Goal: Browse casually

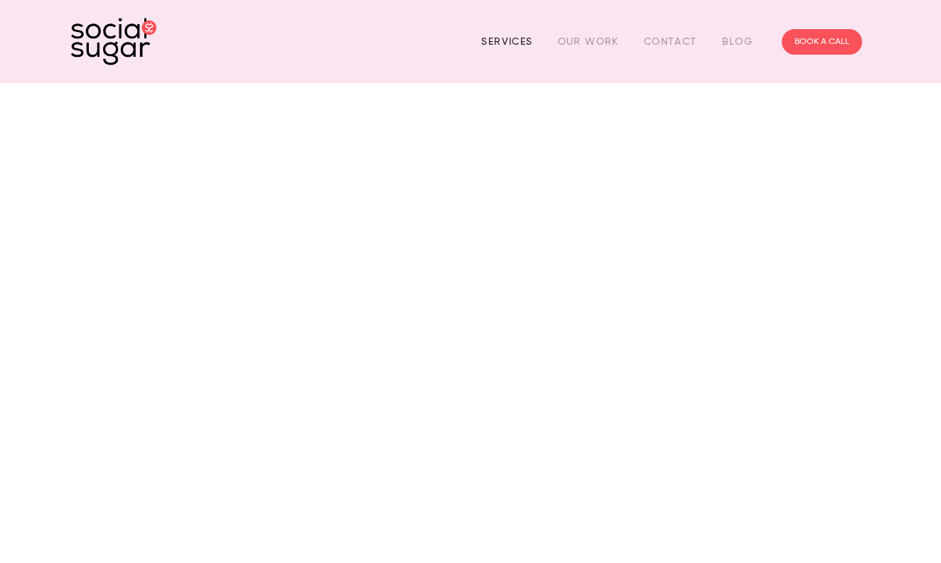
click at [508, 43] on link "Services" at bounding box center [506, 42] width 51 height 22
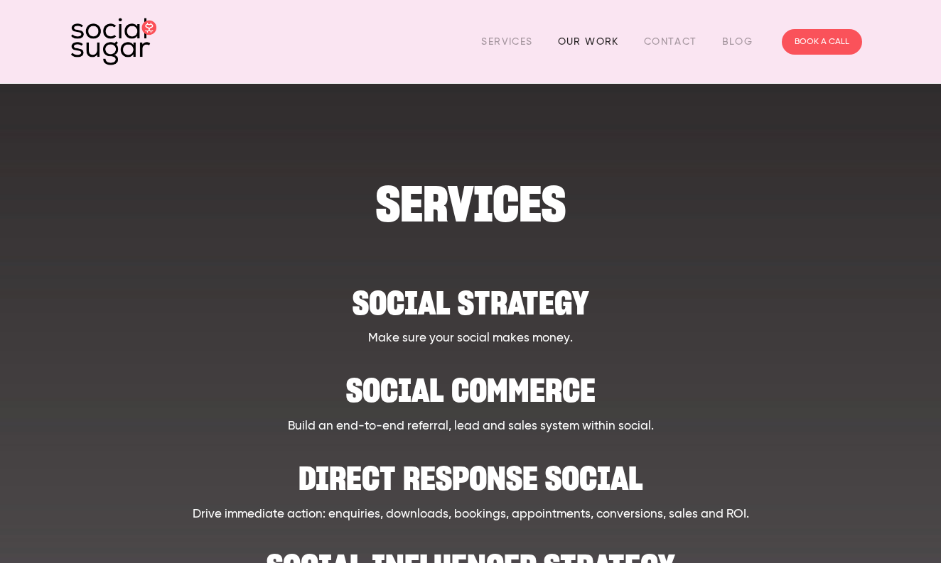
click at [585, 40] on link "Our Work" at bounding box center [588, 42] width 61 height 22
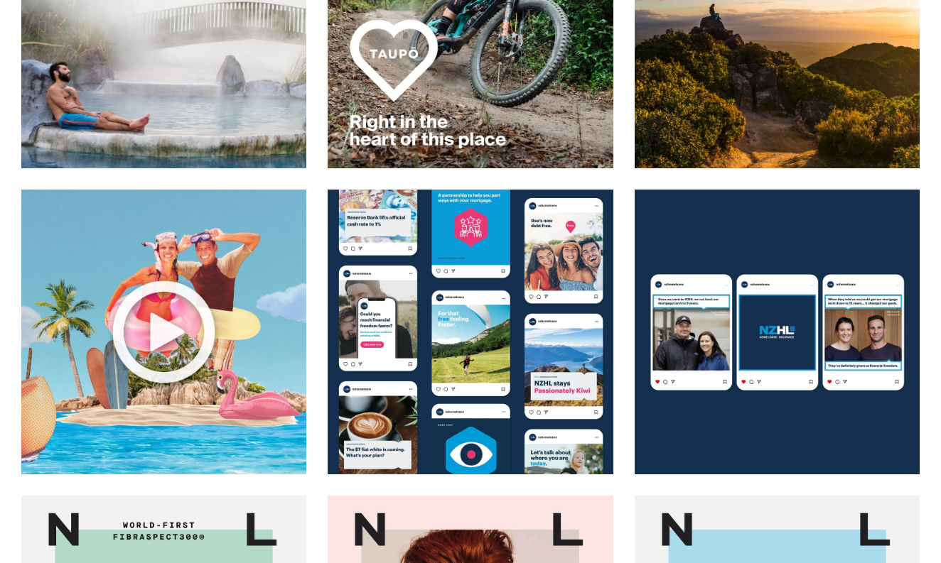
scroll to position [868, 0]
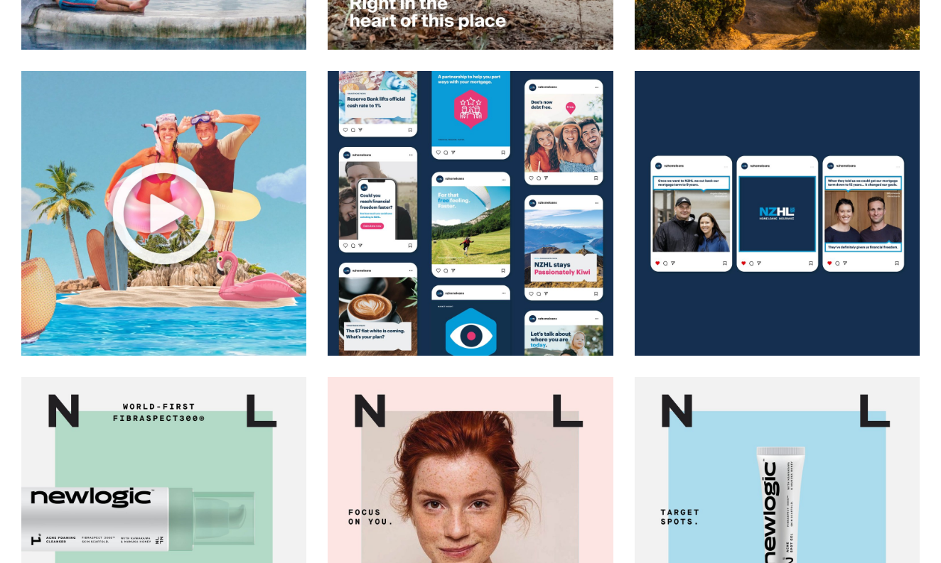
click at [145, 244] on img at bounding box center [164, 213] width 286 height 286
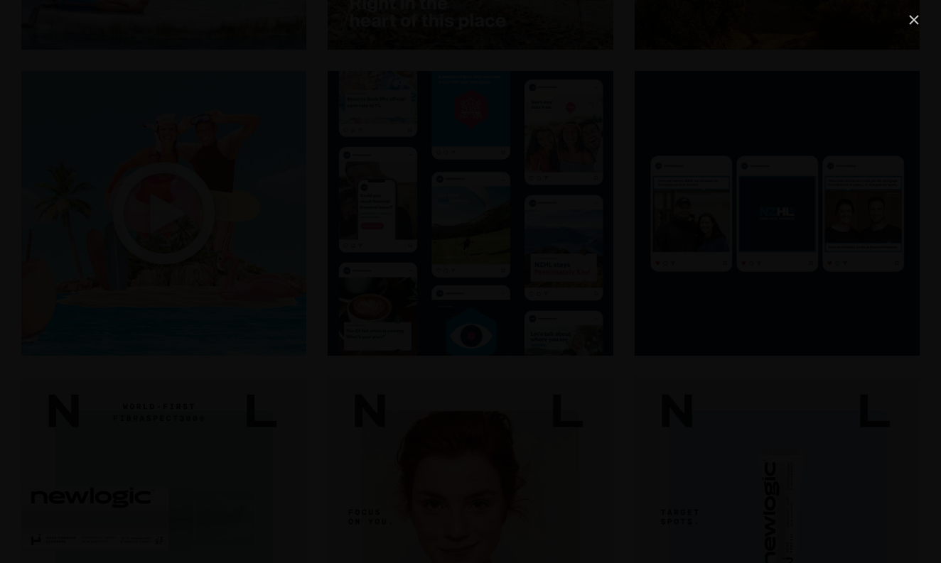
click at [918, 23] on link "Close" at bounding box center [913, 19] width 17 height 17
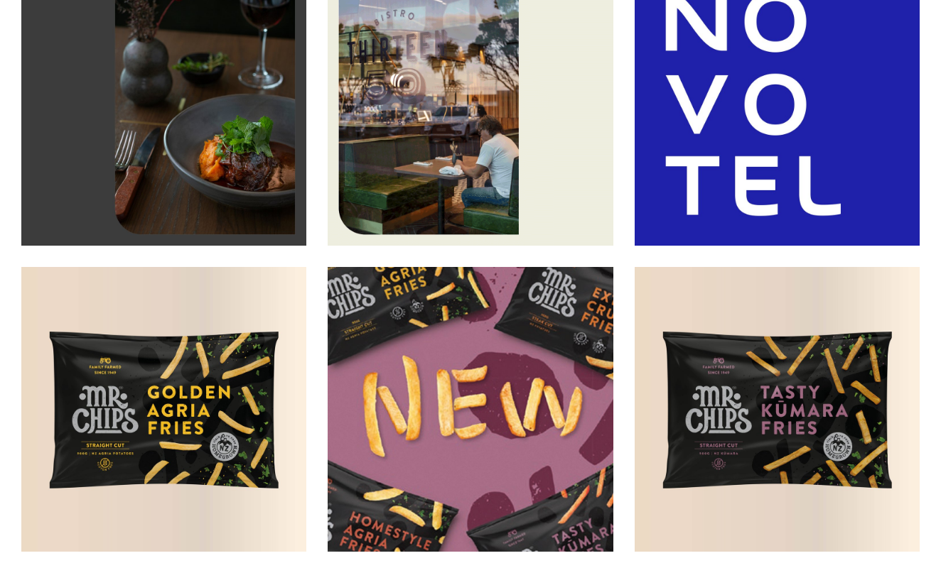
scroll to position [2102, 0]
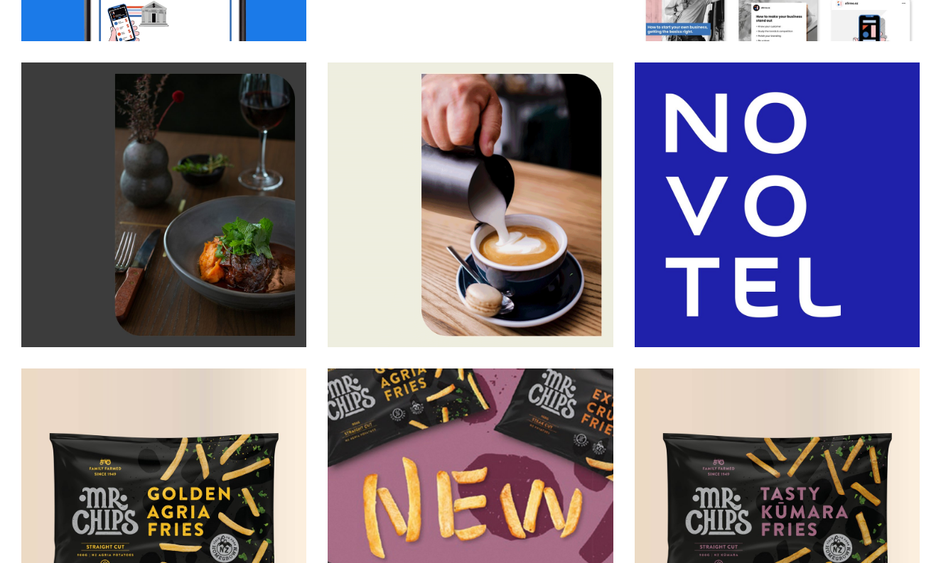
click at [767, 232] on img at bounding box center [777, 205] width 286 height 286
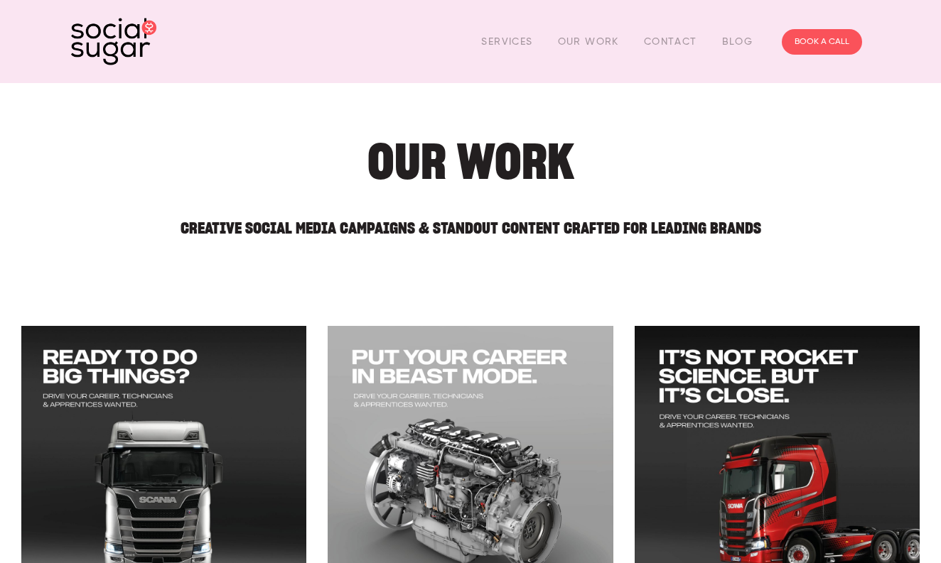
scroll to position [0, 0]
